Goal: Use online tool/utility: Utilize a website feature to perform a specific function

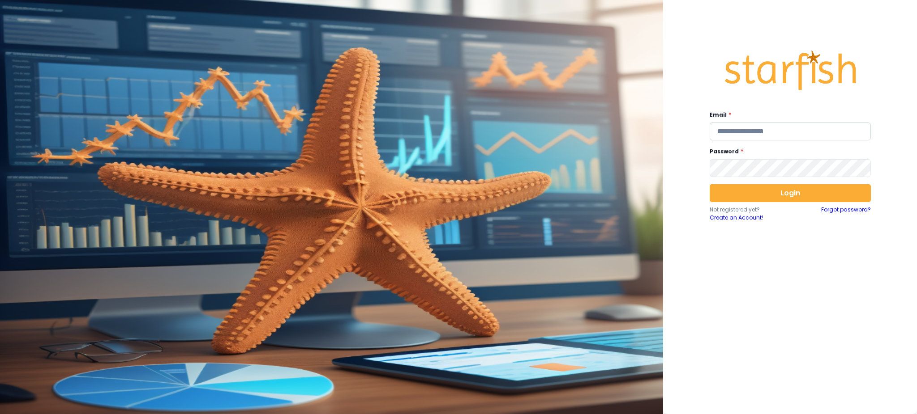
click at [739, 138] on input "email" at bounding box center [789, 132] width 161 height 18
type input "**********"
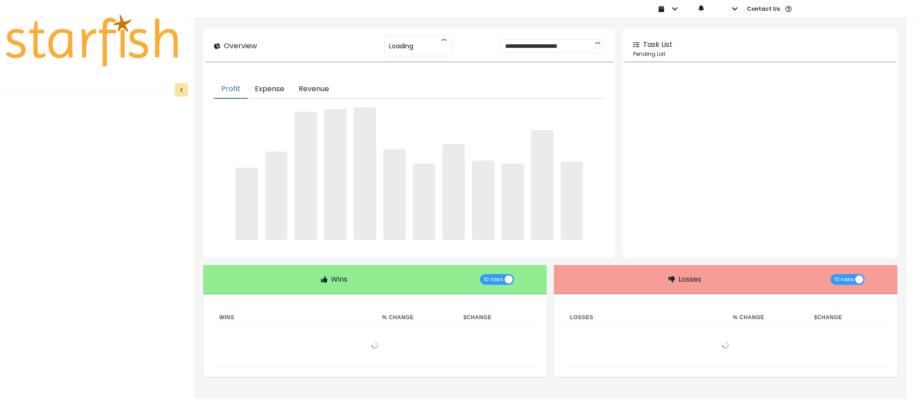
type input "********"
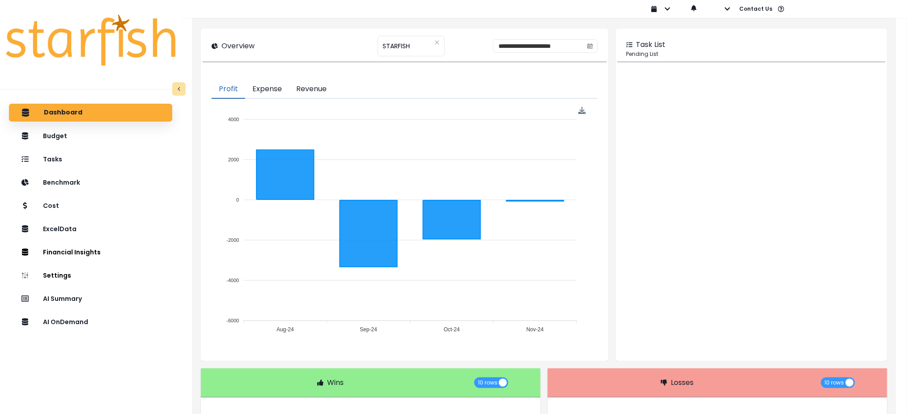
click at [110, 355] on div "Dashboard Budget Tasks Benchmark Cost ExcelData Financial Insights Location Ana…" at bounding box center [90, 275] width 181 height 347
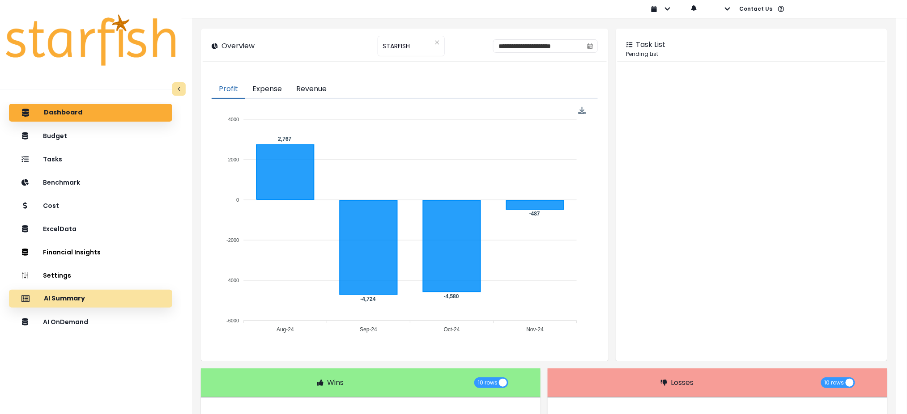
click at [78, 295] on p "AI Summary" at bounding box center [64, 299] width 41 height 8
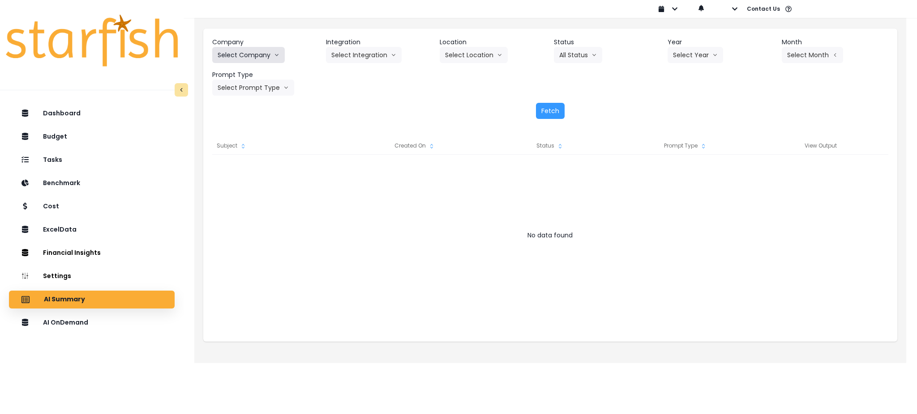
click at [256, 52] on button "Select Company" at bounding box center [248, 55] width 73 height 16
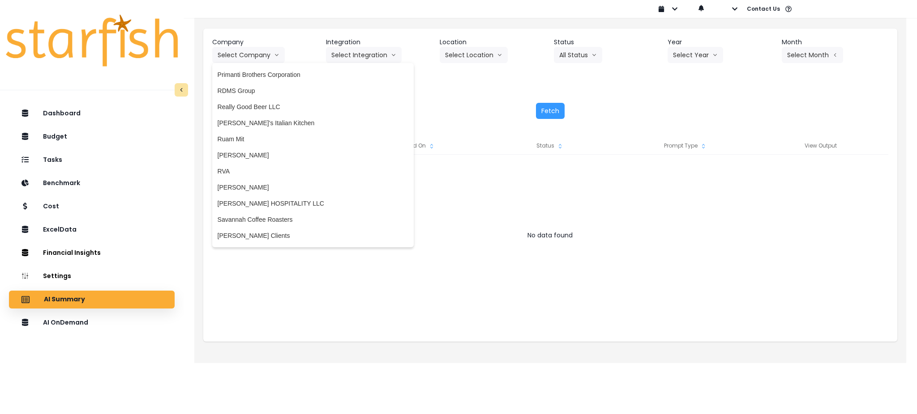
scroll to position [1372, 0]
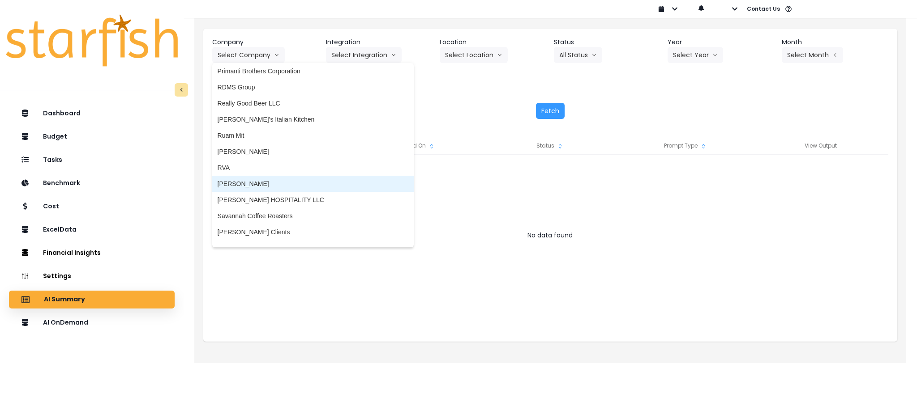
click at [235, 181] on span "[PERSON_NAME]" at bounding box center [313, 183] width 191 height 9
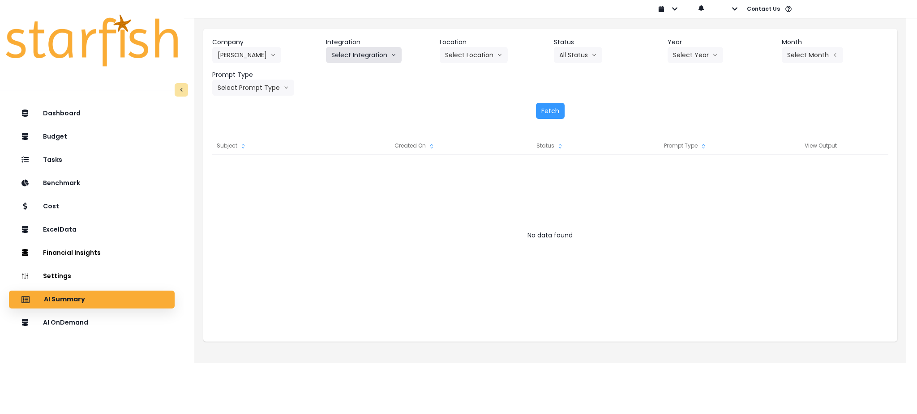
click at [354, 51] on button "Select Integration" at bounding box center [364, 55] width 76 height 16
click at [347, 77] on span "Salernos" at bounding box center [343, 73] width 25 height 9
click at [729, 58] on div "Year Select Year [DATE] 2024 2025" at bounding box center [720, 51] width 107 height 26
click at [679, 58] on button "Select Year" at bounding box center [695, 55] width 56 height 16
click at [678, 105] on span "2025" at bounding box center [680, 106] width 14 height 9
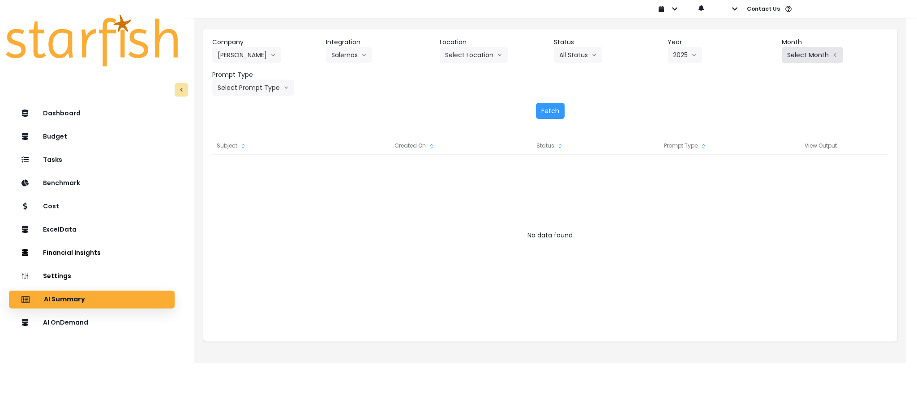
click at [796, 57] on button "Select Month" at bounding box center [812, 55] width 61 height 16
click at [759, 139] on span "June" at bounding box center [767, 138] width 17 height 9
click at [270, 81] on button "Select Prompt Type" at bounding box center [253, 88] width 82 height 16
click at [247, 169] on span "Monthly Summary" at bounding box center [243, 171] width 51 height 9
click at [482, 52] on button "Select Location" at bounding box center [474, 55] width 68 height 16
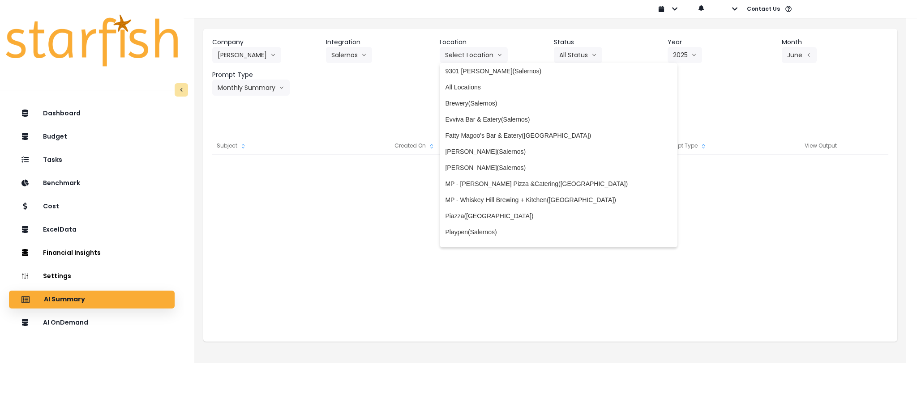
scroll to position [179, 0]
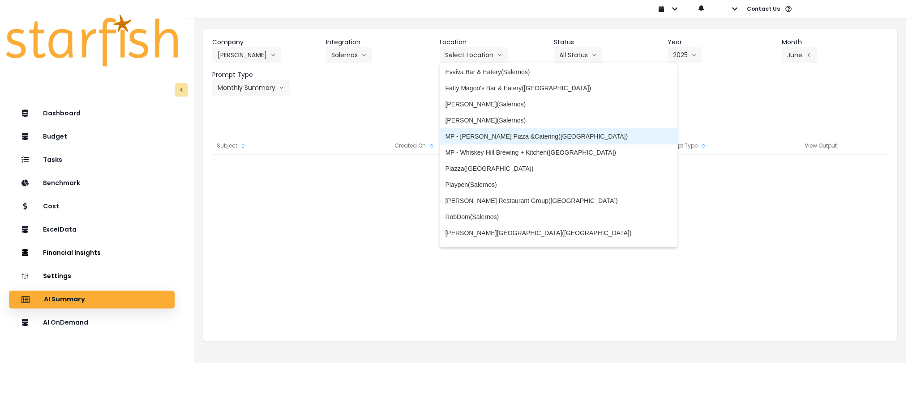
click at [499, 136] on span "MP - [PERSON_NAME] Pizza &Catering([GEOGRAPHIC_DATA])" at bounding box center [558, 136] width 227 height 9
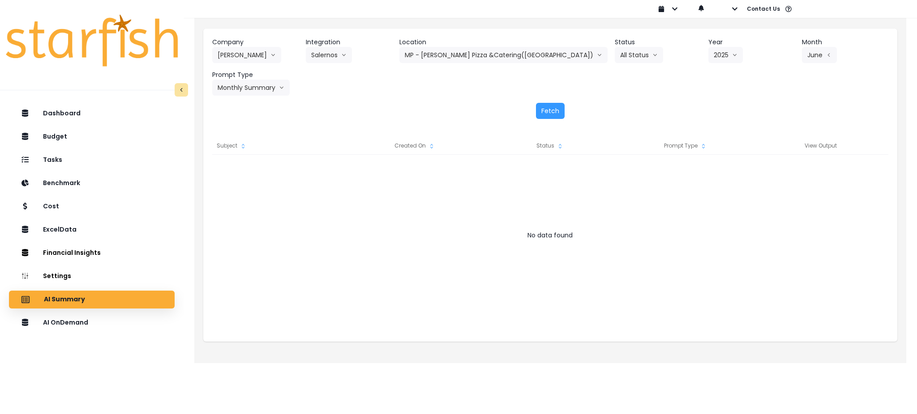
click at [550, 101] on div "Company [PERSON_NAME] 86 Costs Asti Bagel Cafe Balance Grille Bald Ginger Bar B…" at bounding box center [550, 78] width 694 height 99
click at [550, 114] on button "Fetch" at bounding box center [550, 111] width 29 height 16
